Goal: Navigation & Orientation: Find specific page/section

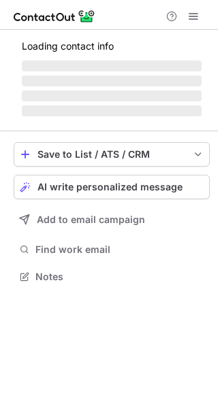
scroll to position [285, 218]
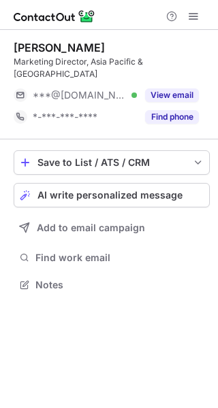
scroll to position [263, 218]
